Goal: Information Seeking & Learning: Compare options

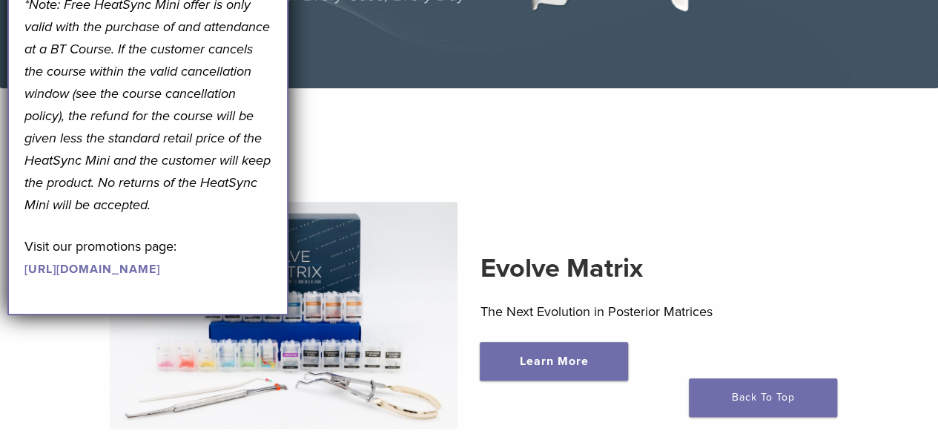
scroll to position [289, 0]
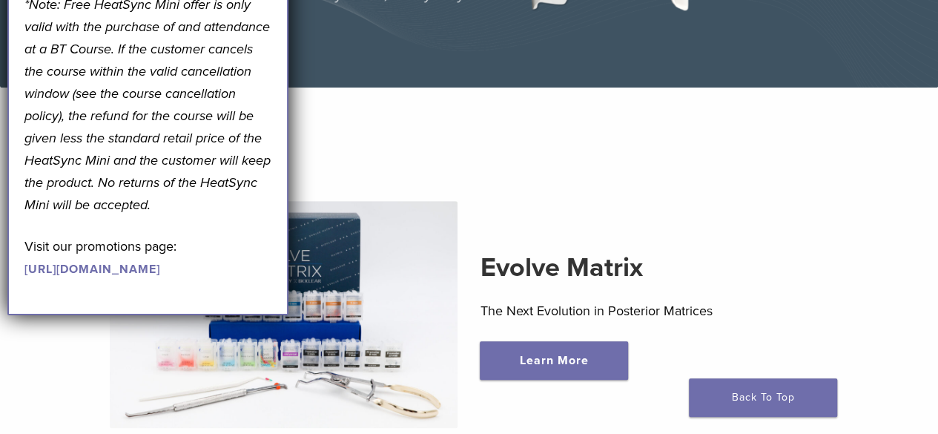
click at [469, 146] on section "Evolve Matrix The Next Evolution in Posterior Matrices Learn More" at bounding box center [469, 290] width 960 height 369
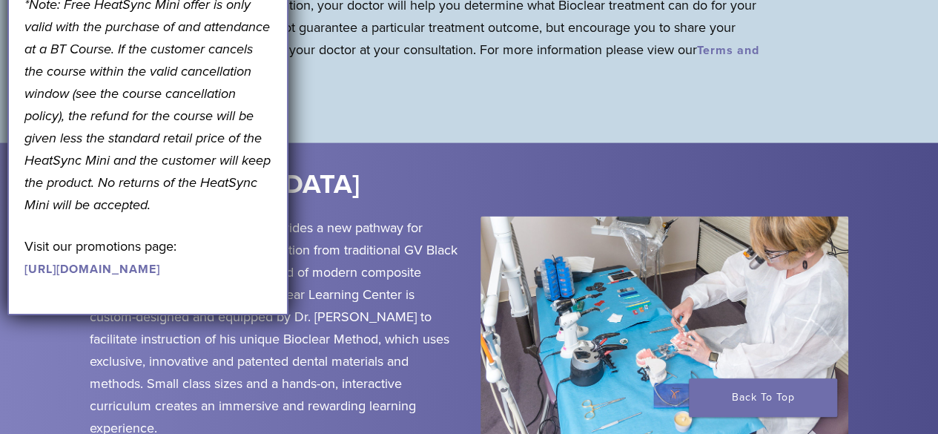
scroll to position [1532, 0]
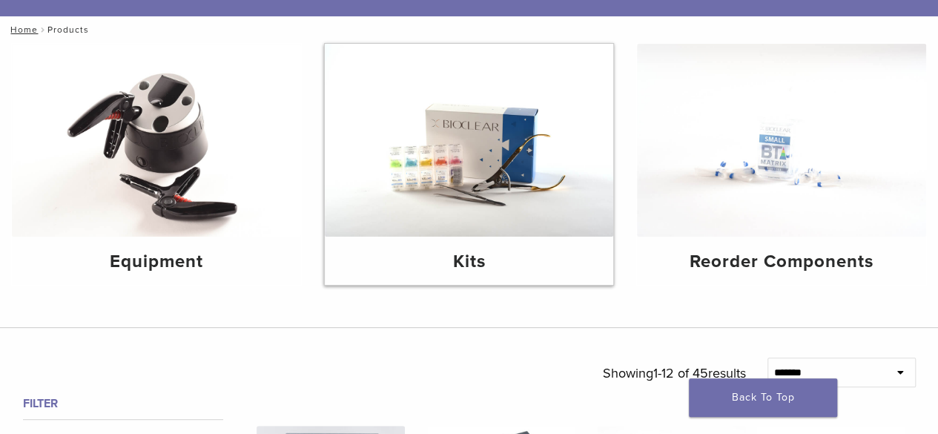
scroll to position [153, 0]
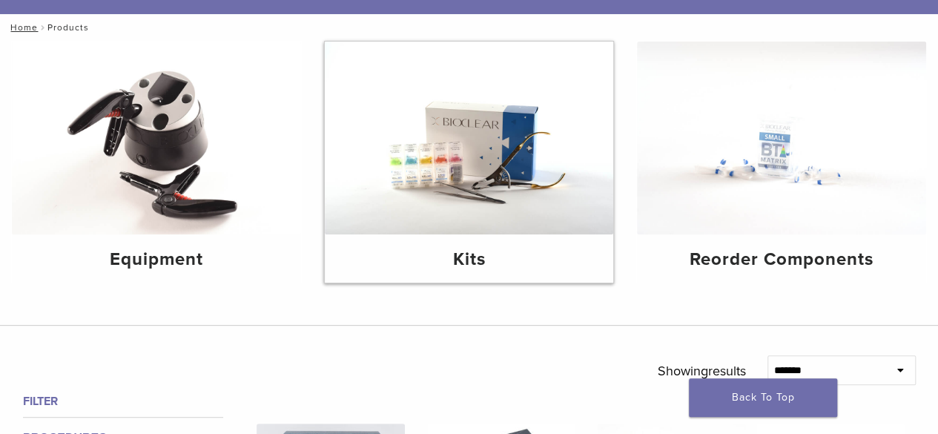
click at [515, 224] on img at bounding box center [469, 138] width 289 height 193
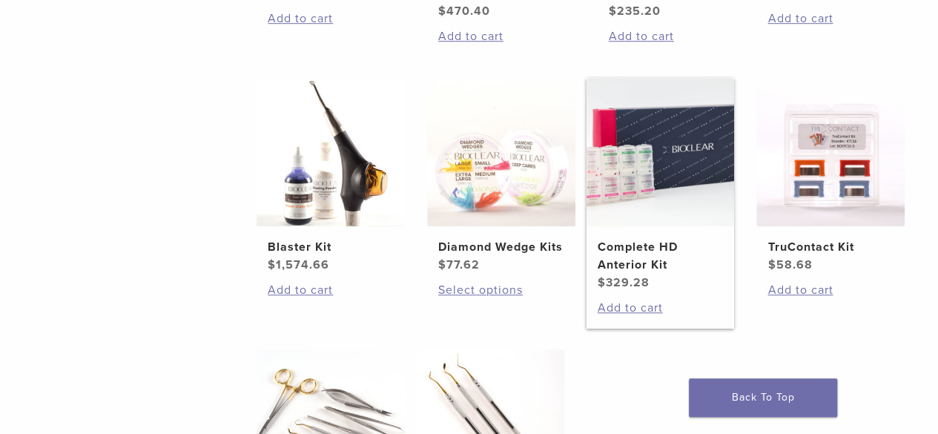
scroll to position [537, 0]
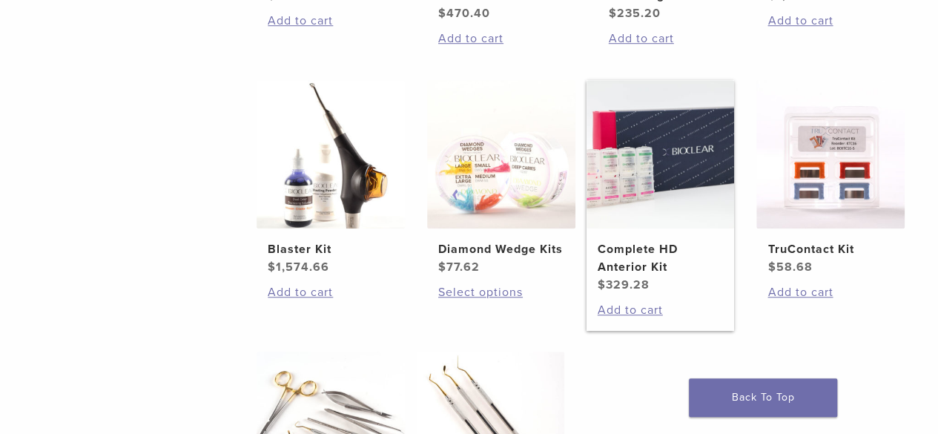
click at [647, 243] on h2 "Complete HD Anterior Kit" at bounding box center [661, 258] width 126 height 36
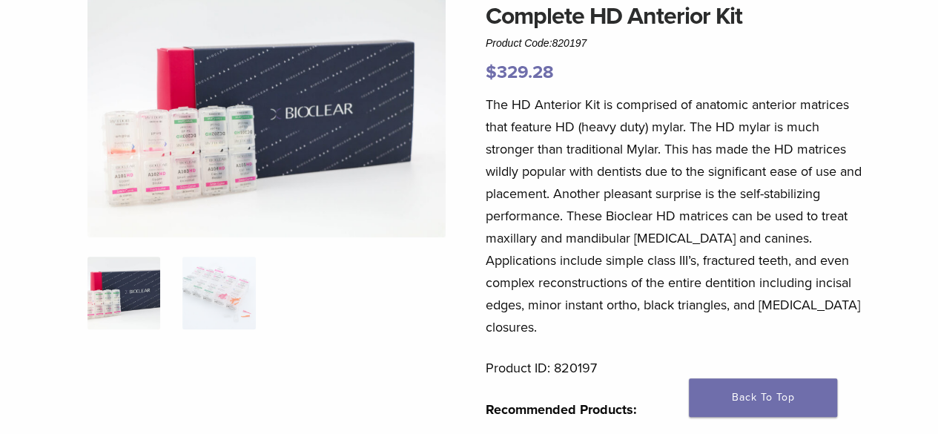
scroll to position [151, 0]
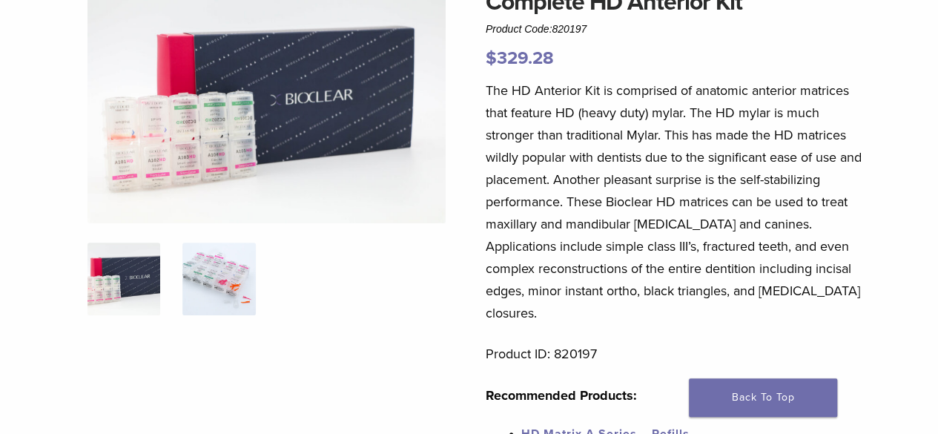
click at [231, 275] on img at bounding box center [218, 278] width 73 height 73
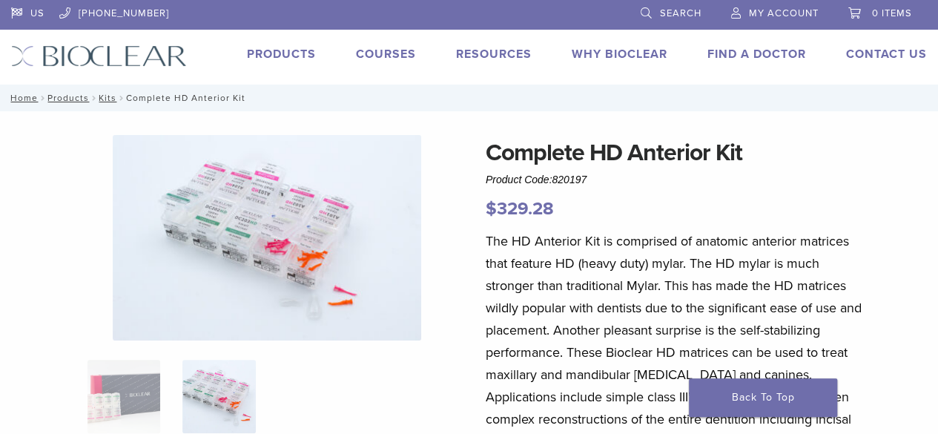
scroll to position [1, 0]
click at [301, 53] on link "Products" at bounding box center [281, 53] width 69 height 15
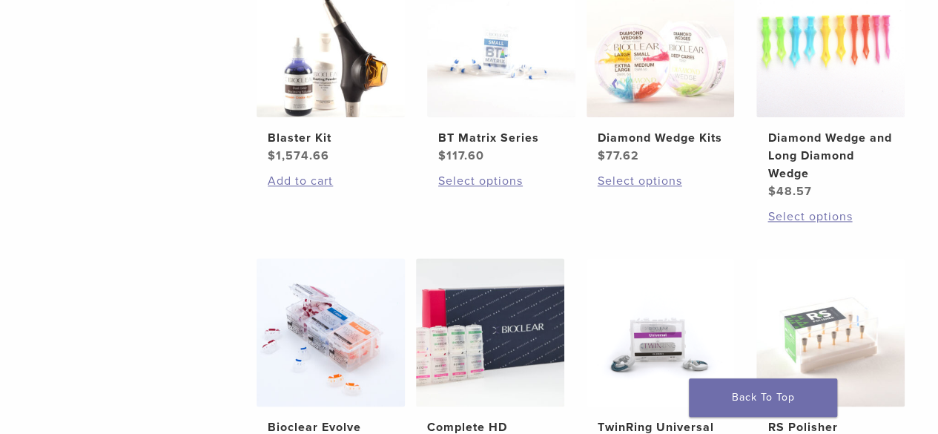
scroll to position [883, 0]
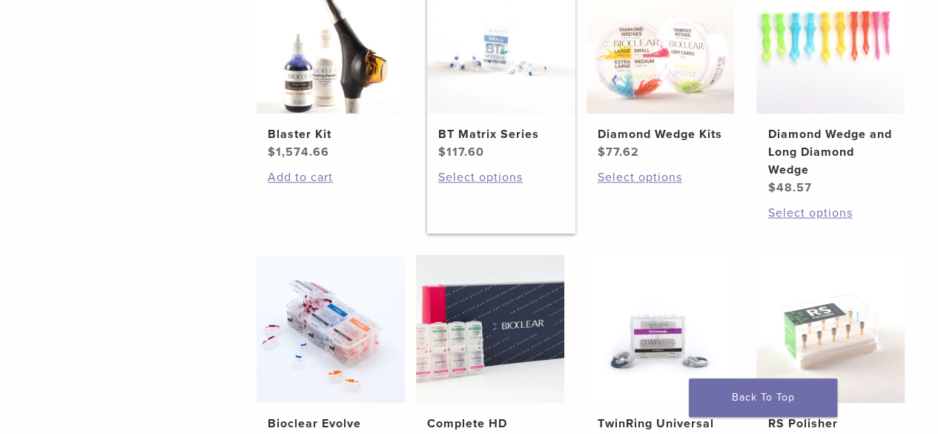
click at [512, 89] on img at bounding box center [501, 39] width 148 height 148
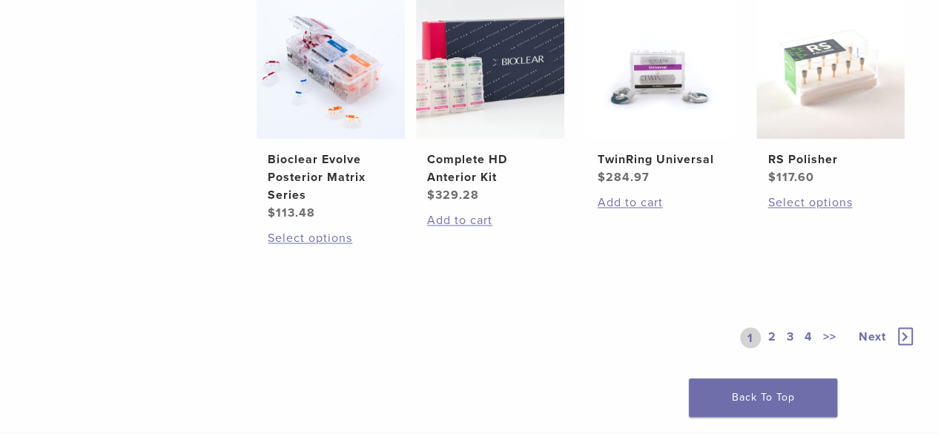
scroll to position [1153, 0]
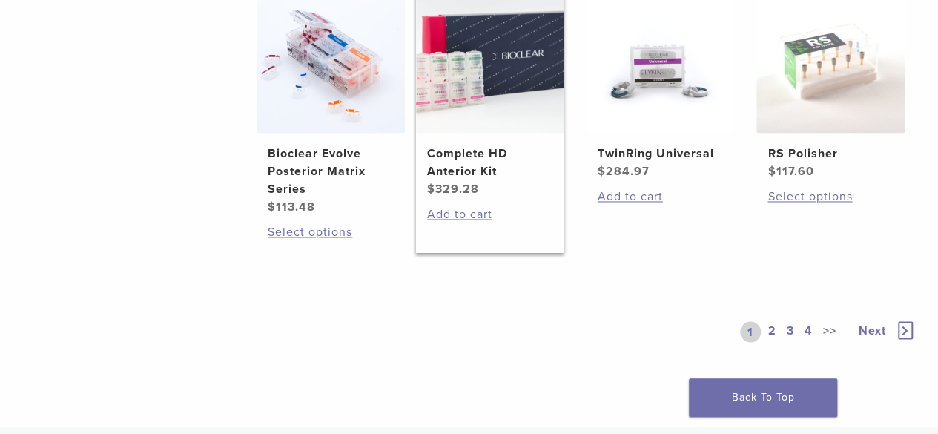
click at [529, 96] on img at bounding box center [490, 58] width 148 height 148
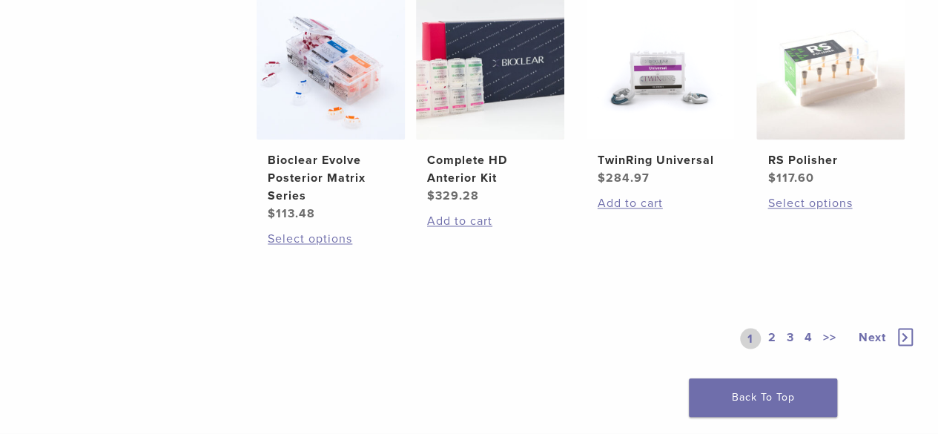
click at [771, 337] on link "2" at bounding box center [772, 338] width 14 height 21
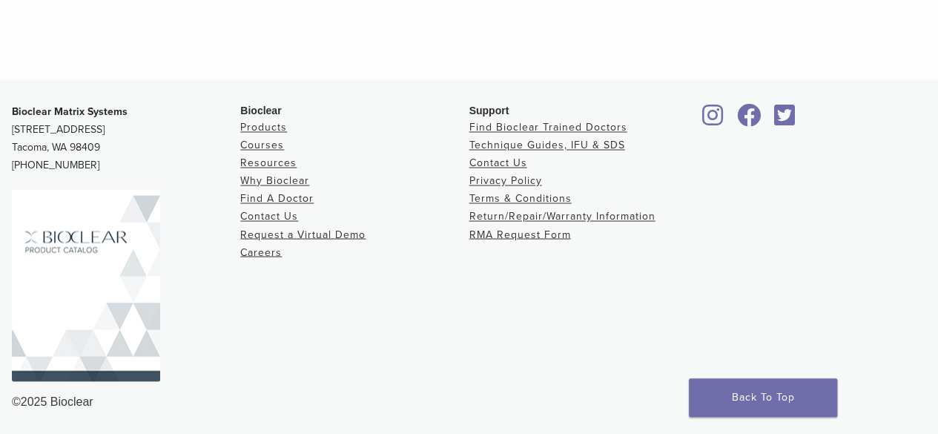
scroll to position [1247, 0]
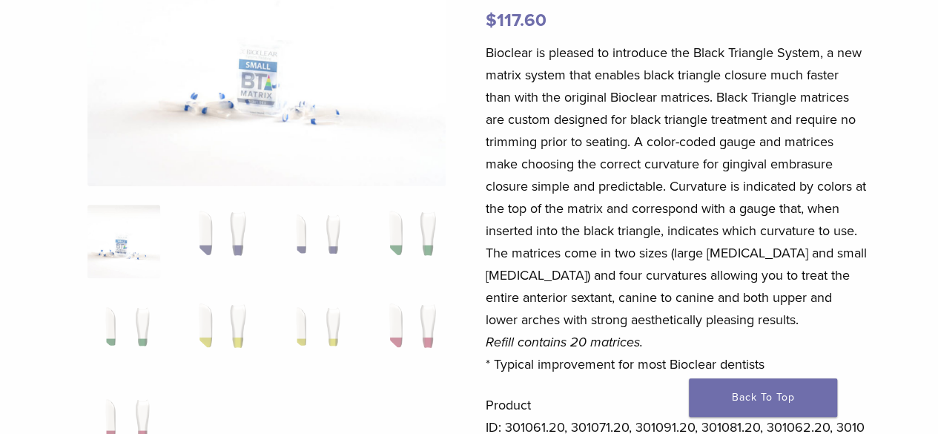
scroll to position [192, 0]
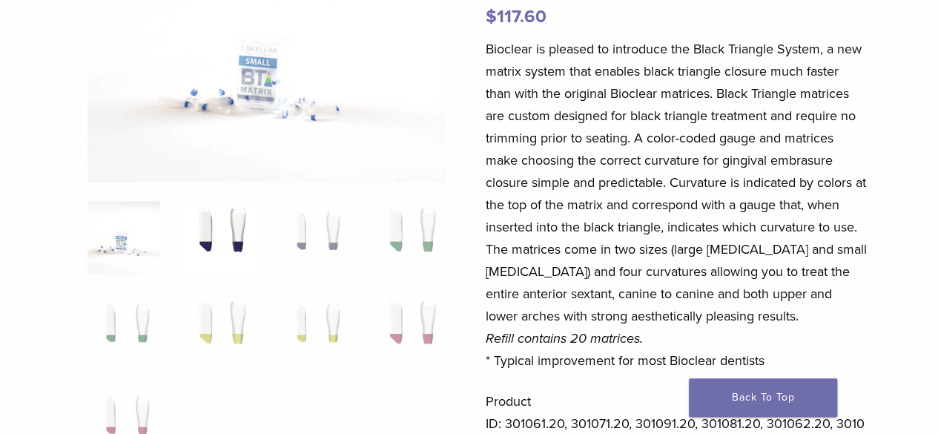
click at [236, 235] on img at bounding box center [218, 237] width 73 height 73
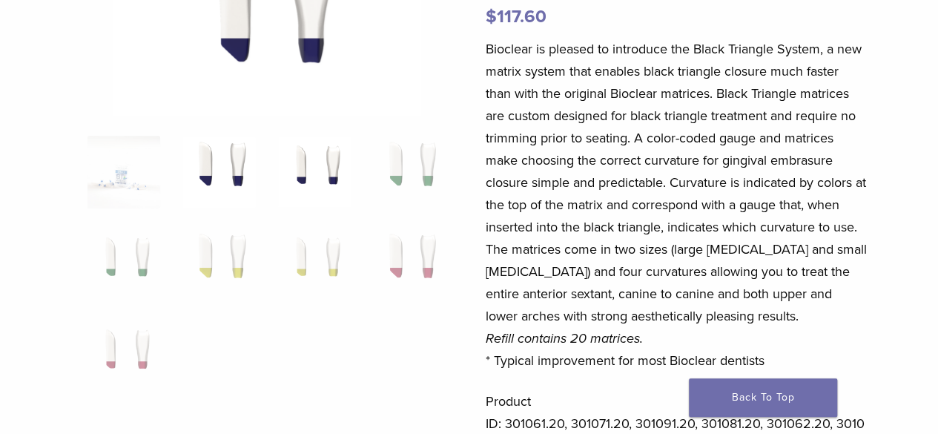
click at [311, 182] on img at bounding box center [314, 172] width 73 height 73
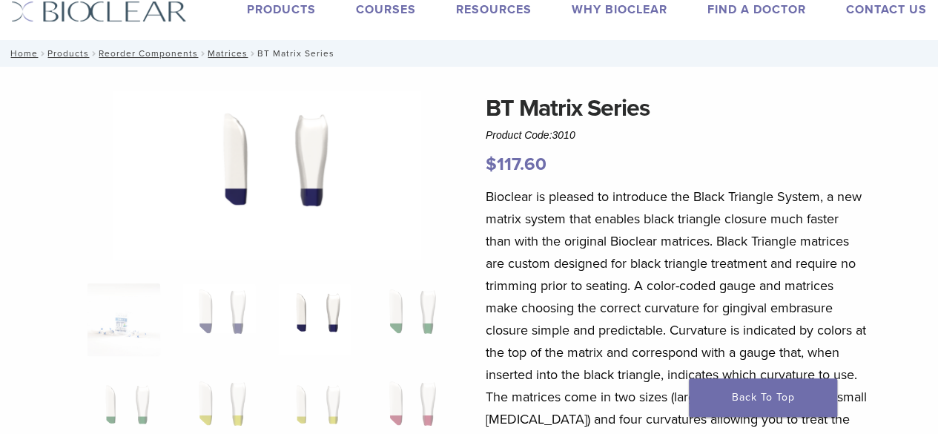
scroll to position [44, 0]
click at [383, 315] on img at bounding box center [409, 320] width 73 height 73
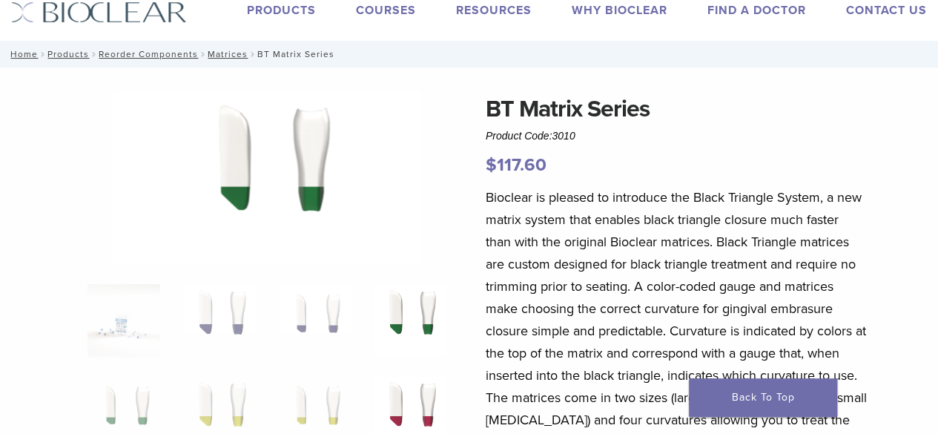
click at [403, 388] on img at bounding box center [409, 412] width 73 height 73
click at [317, 393] on img at bounding box center [314, 412] width 73 height 73
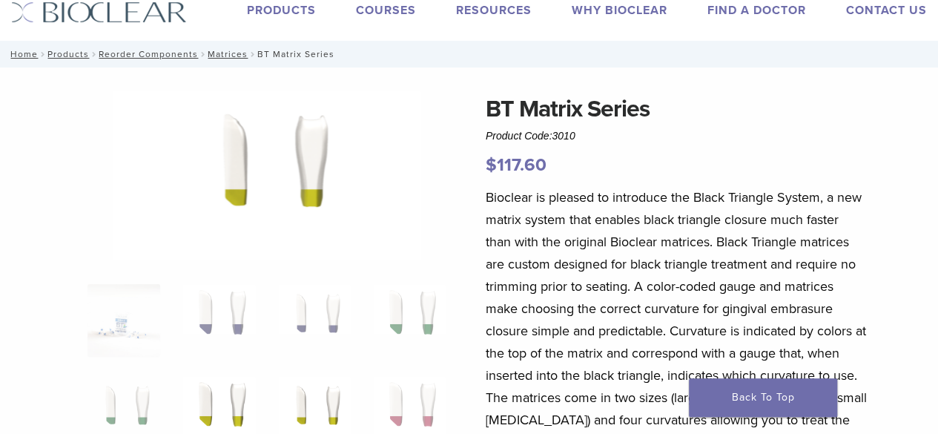
click at [252, 394] on img at bounding box center [218, 412] width 73 height 73
click at [169, 393] on ol at bounding box center [266, 422] width 380 height 277
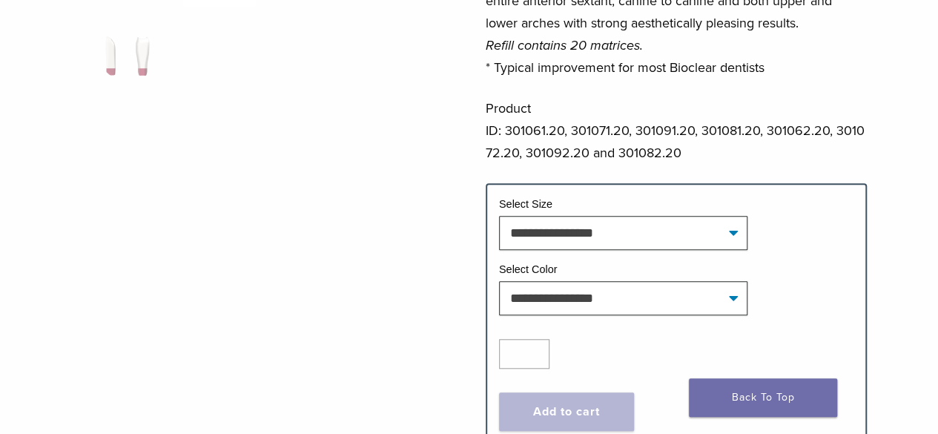
scroll to position [486, 0]
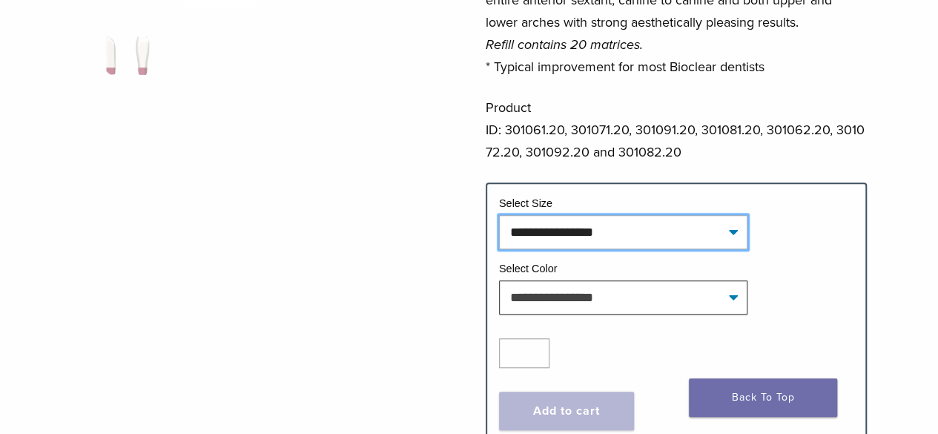
click at [597, 239] on select "**********" at bounding box center [623, 232] width 248 height 34
click at [499, 215] on select "**********" at bounding box center [623, 232] width 248 height 34
select select "*****"
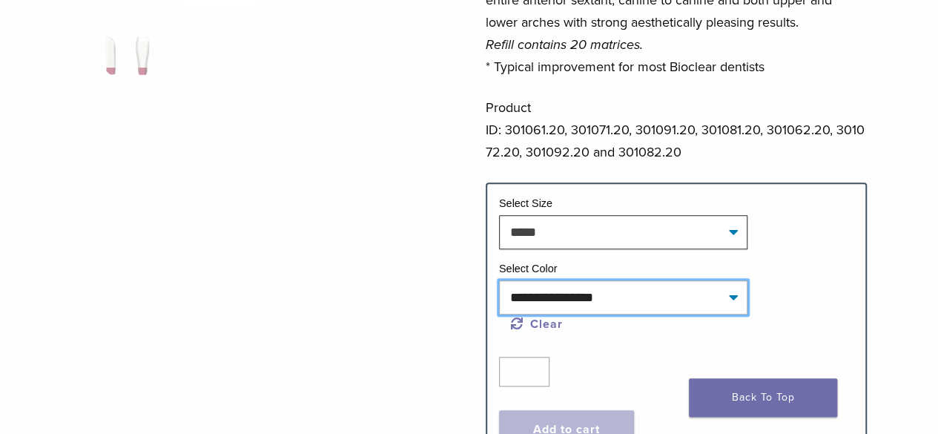
click at [545, 293] on select "**********" at bounding box center [623, 297] width 248 height 34
select select "****"
click at [499, 280] on select "**********" at bounding box center [623, 297] width 248 height 34
select select "*****"
select select "****"
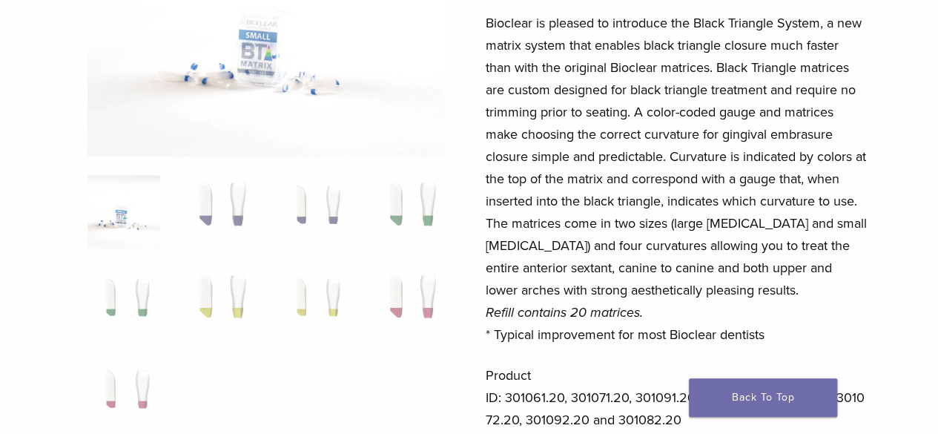
scroll to position [216, 0]
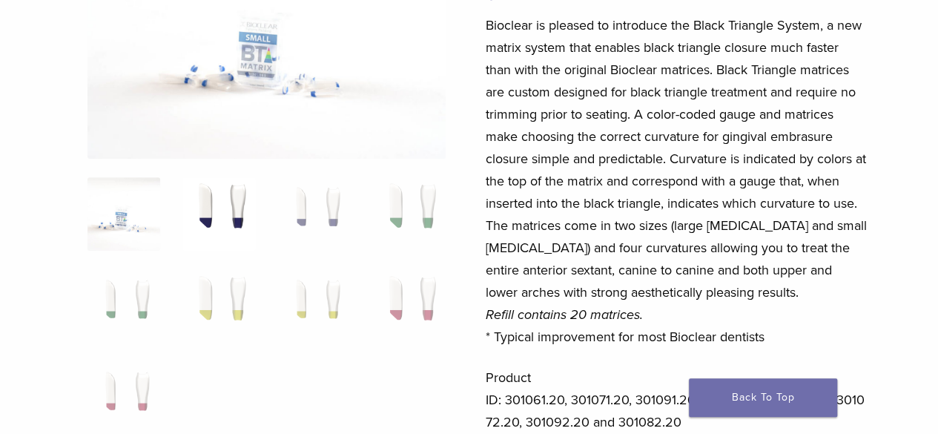
click at [239, 204] on img at bounding box center [218, 213] width 73 height 73
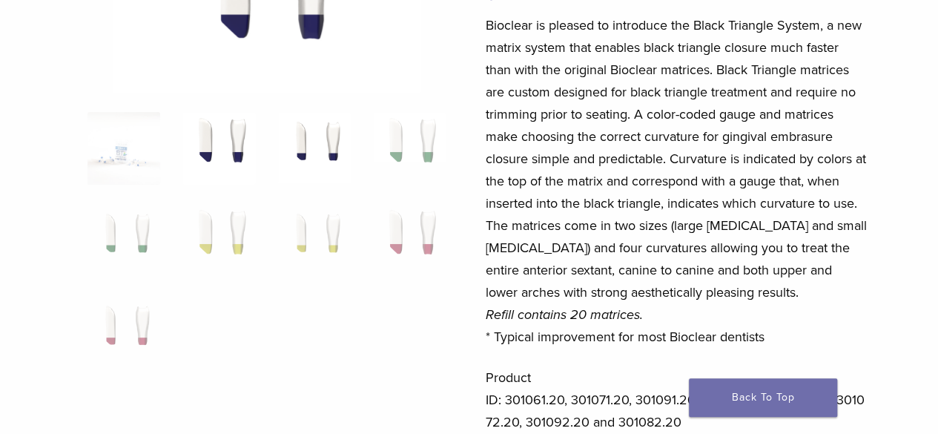
click at [305, 153] on img at bounding box center [314, 148] width 73 height 73
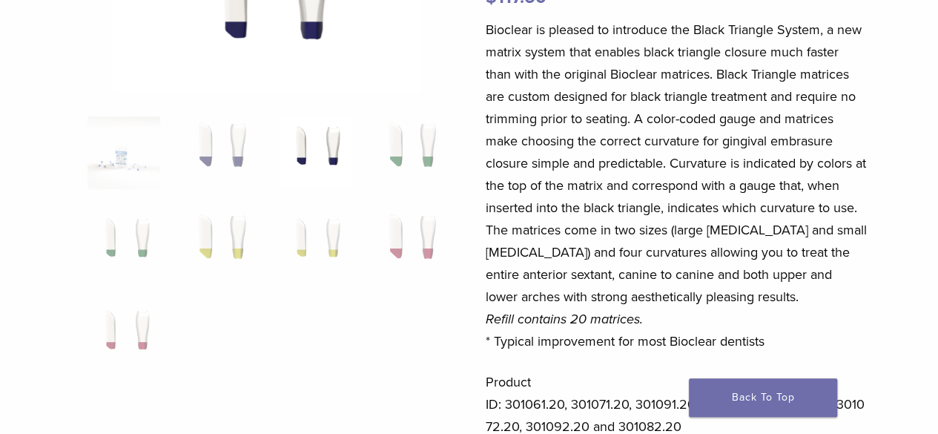
scroll to position [251, 0]
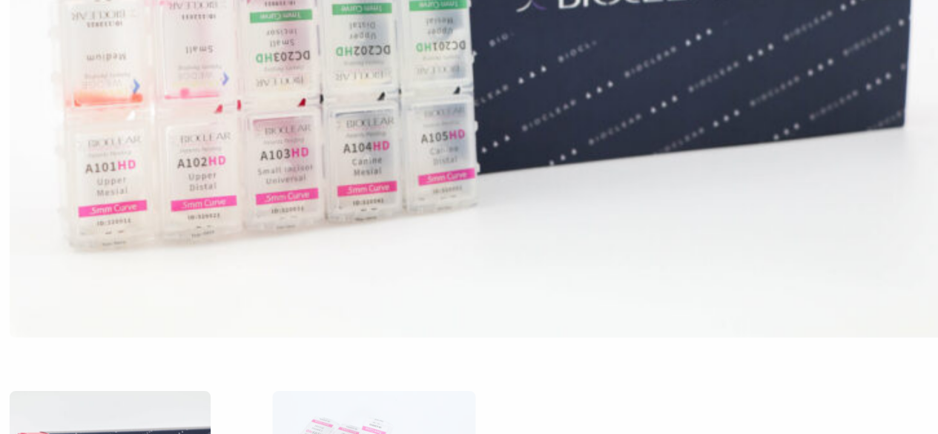
scroll to position [144, 0]
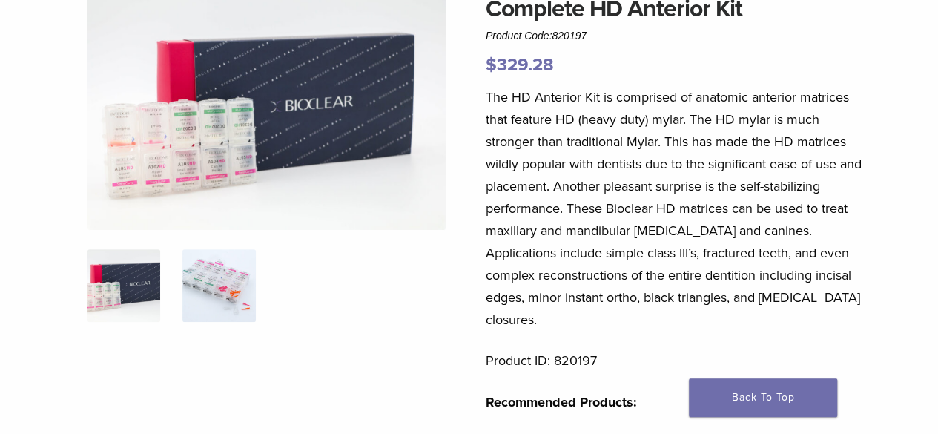
click at [237, 275] on img at bounding box center [218, 285] width 73 height 73
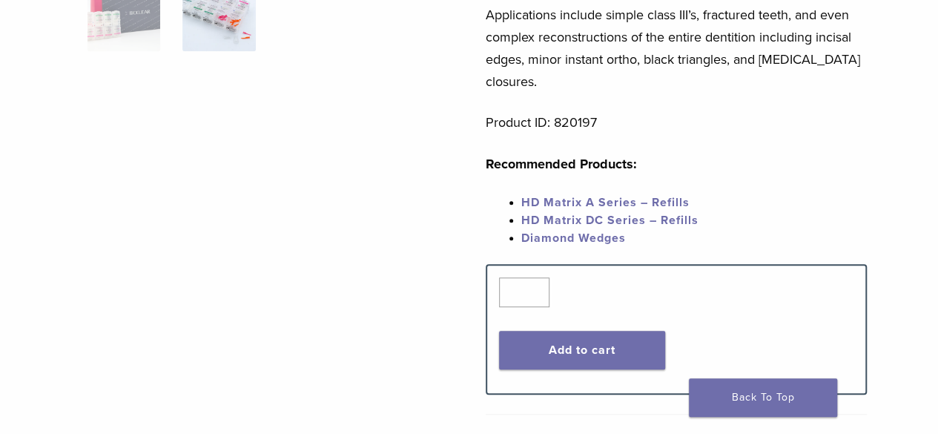
scroll to position [384, 0]
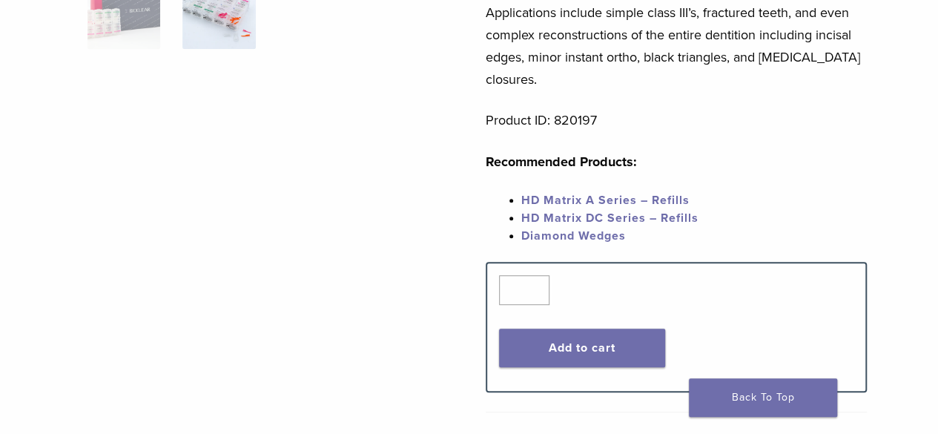
click at [632, 193] on link "HD Matrix A Series – Refills" at bounding box center [605, 200] width 168 height 15
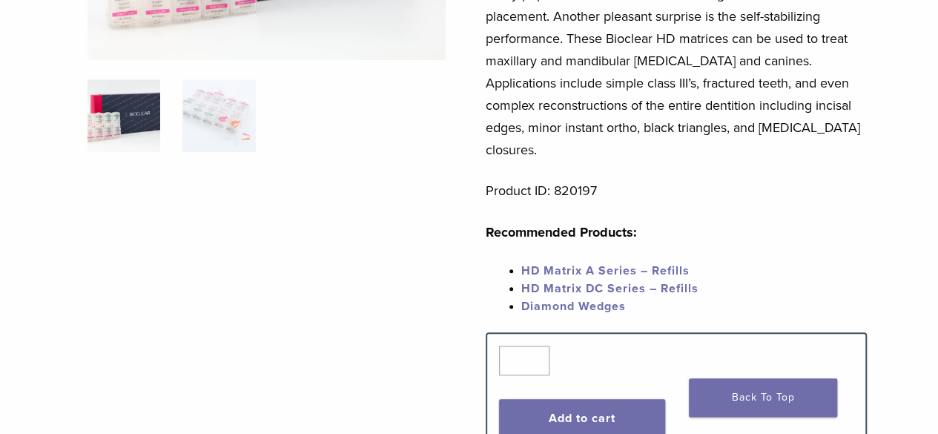
scroll to position [314, 0]
click at [629, 262] on link "HD Matrix A Series – Refills" at bounding box center [605, 269] width 168 height 15
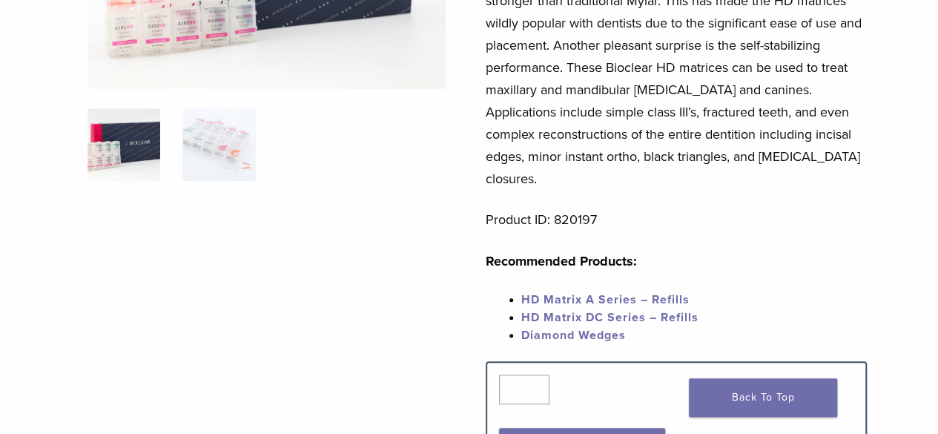
scroll to position [284, 0]
click at [645, 311] on span "HD Matrix DC Series – Refills" at bounding box center [609, 318] width 177 height 15
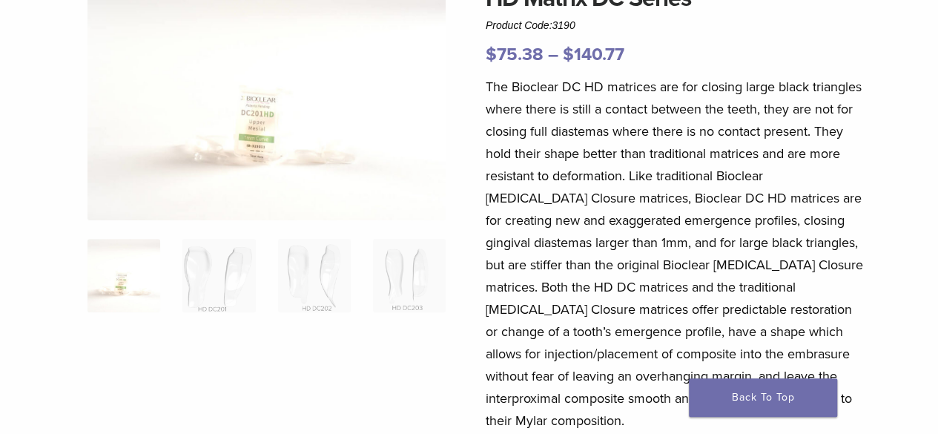
scroll to position [155, 0]
click at [393, 284] on img at bounding box center [409, 274] width 73 height 73
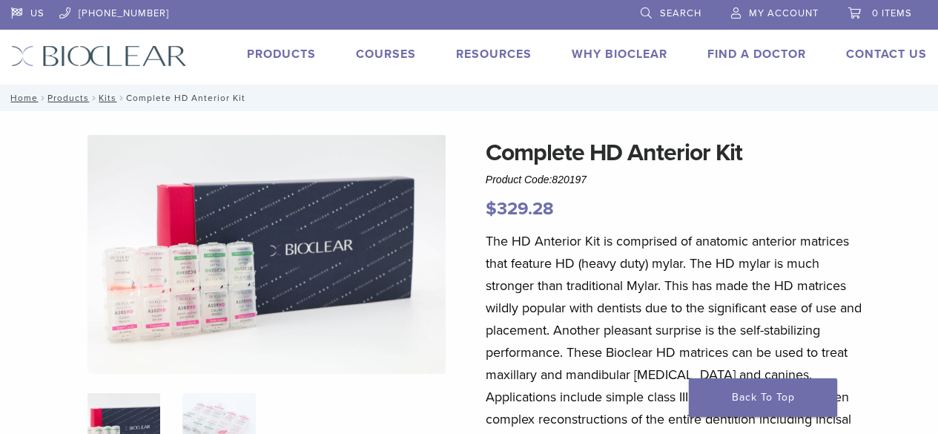
scroll to position [314, 0]
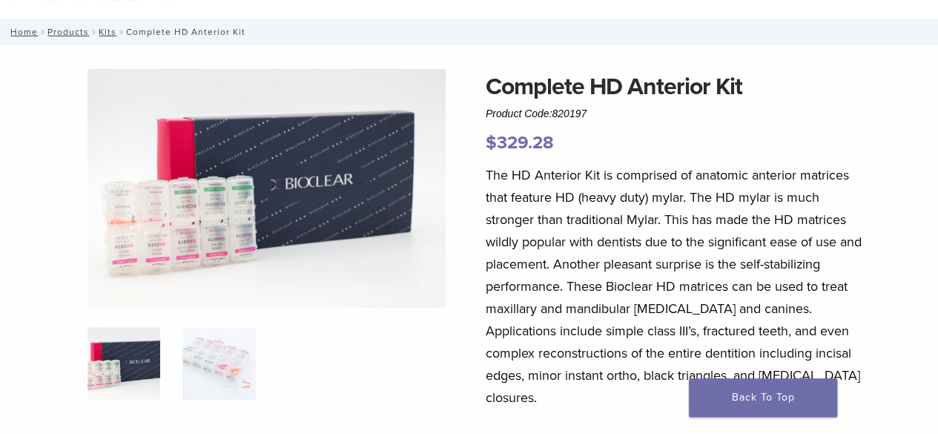
scroll to position [65, 0]
